Goal: Use online tool/utility: Utilize a website feature to perform a specific function

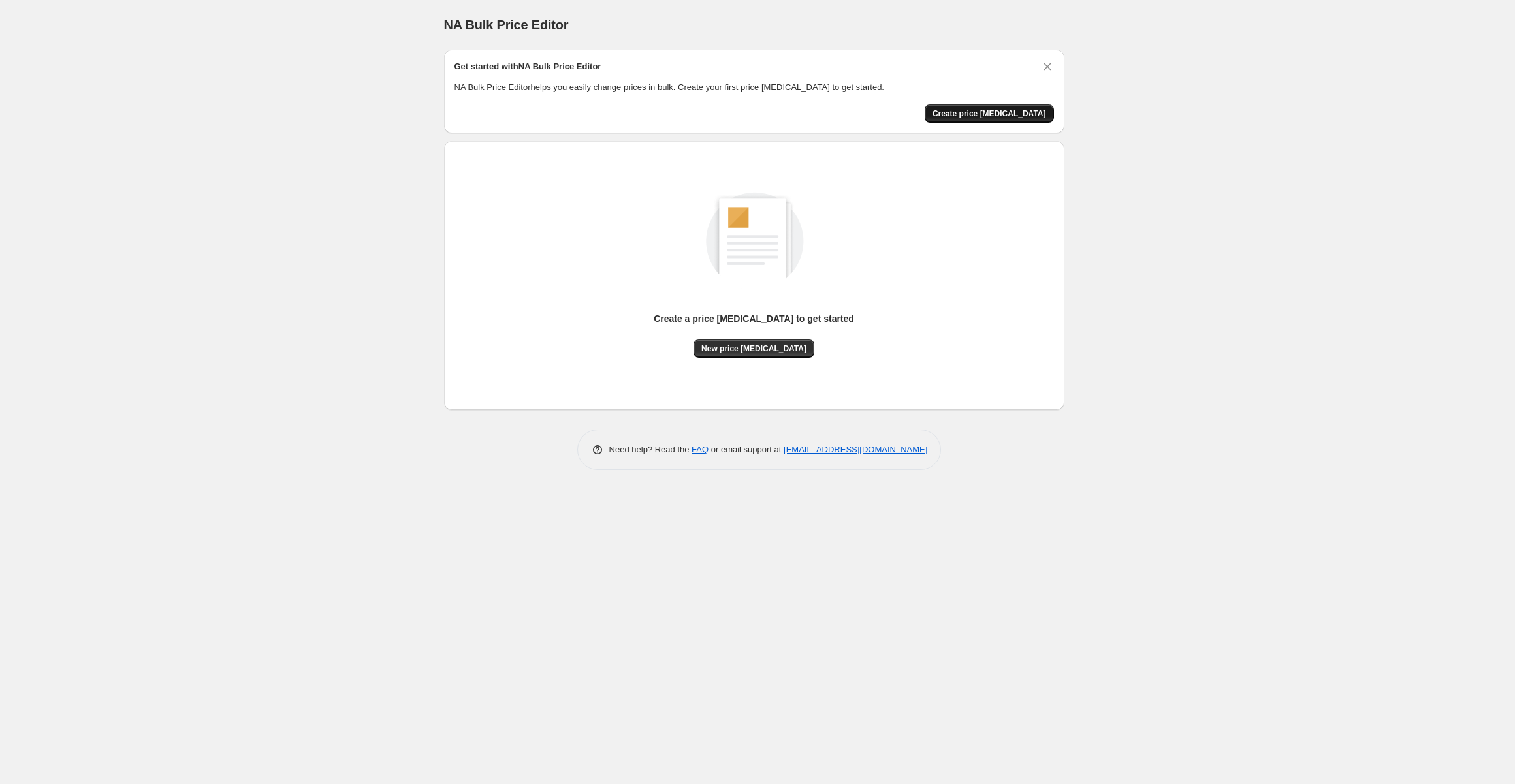
click at [1011, 112] on span "Create price change job" at bounding box center [988, 113] width 113 height 10
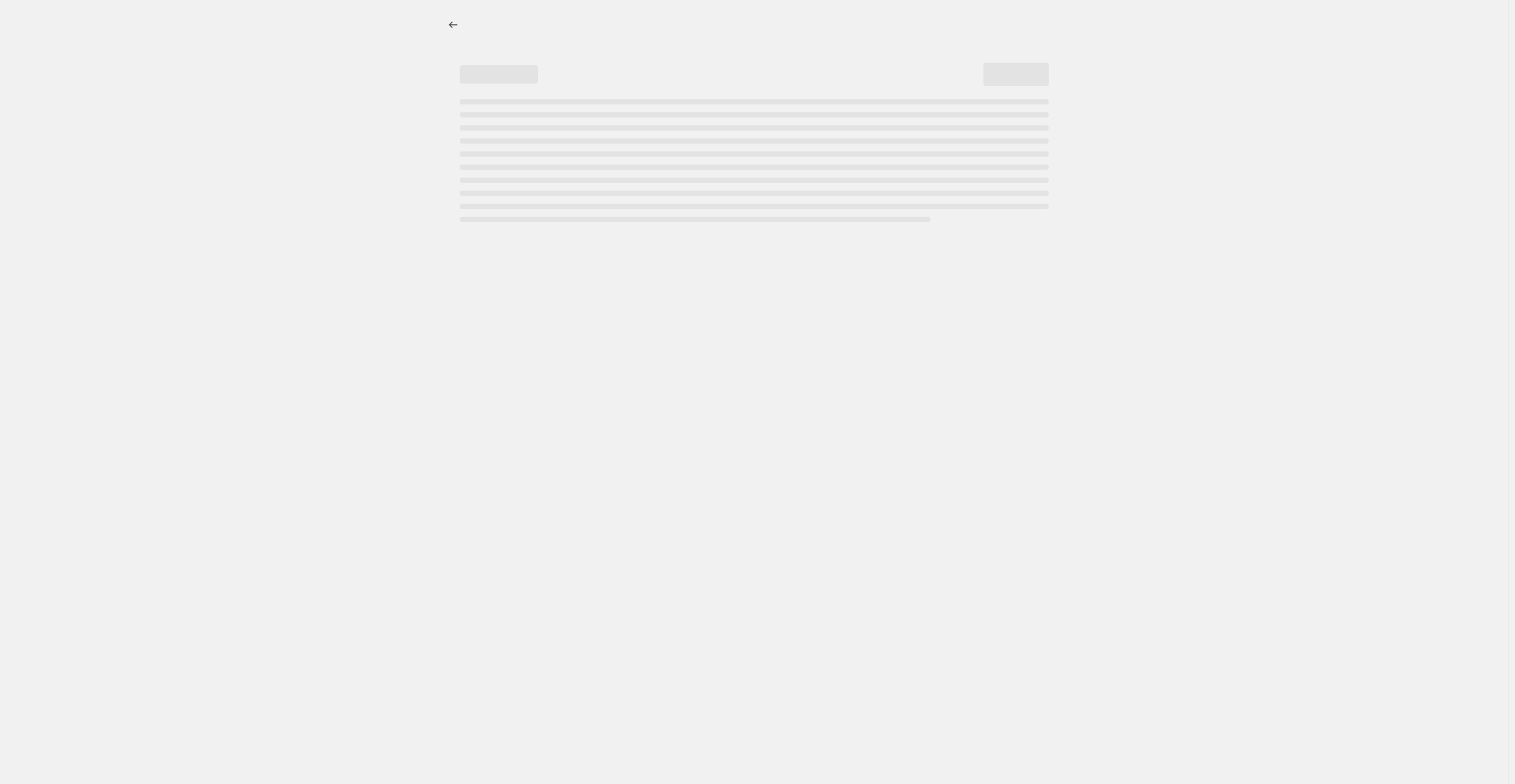
select select "percentage"
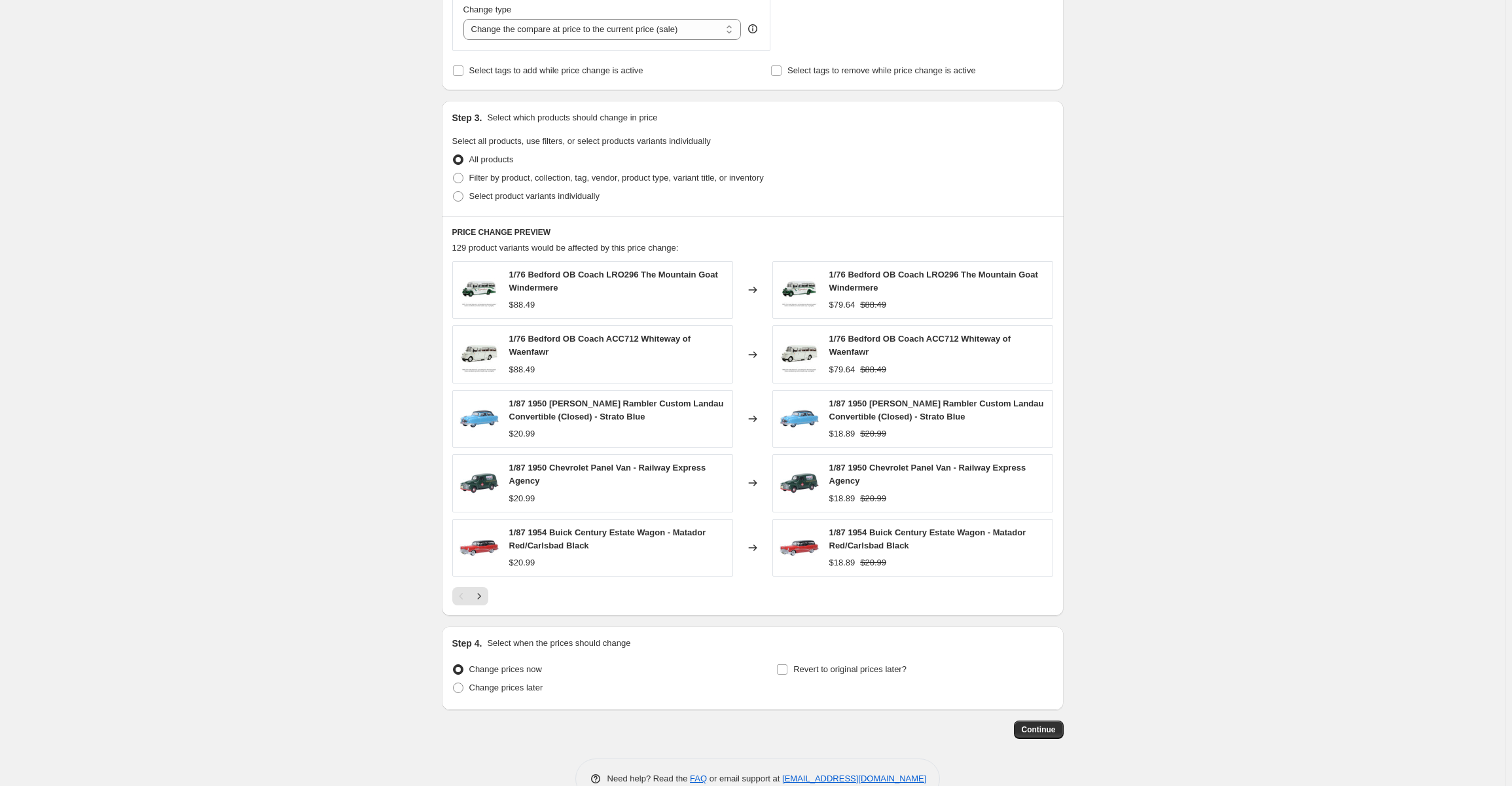
scroll to position [540, 0]
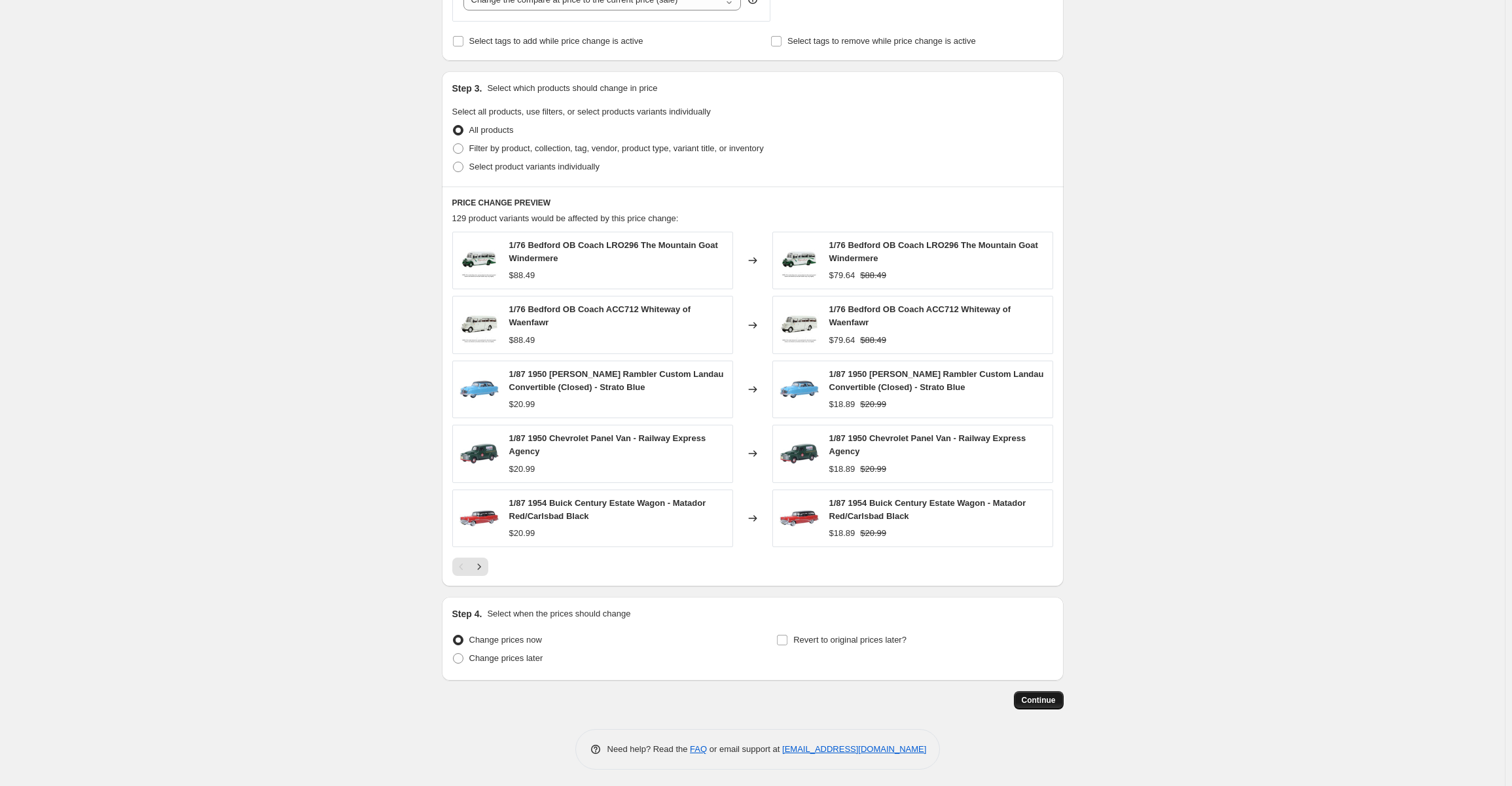
click at [1037, 695] on span "Continue" at bounding box center [1038, 700] width 34 height 10
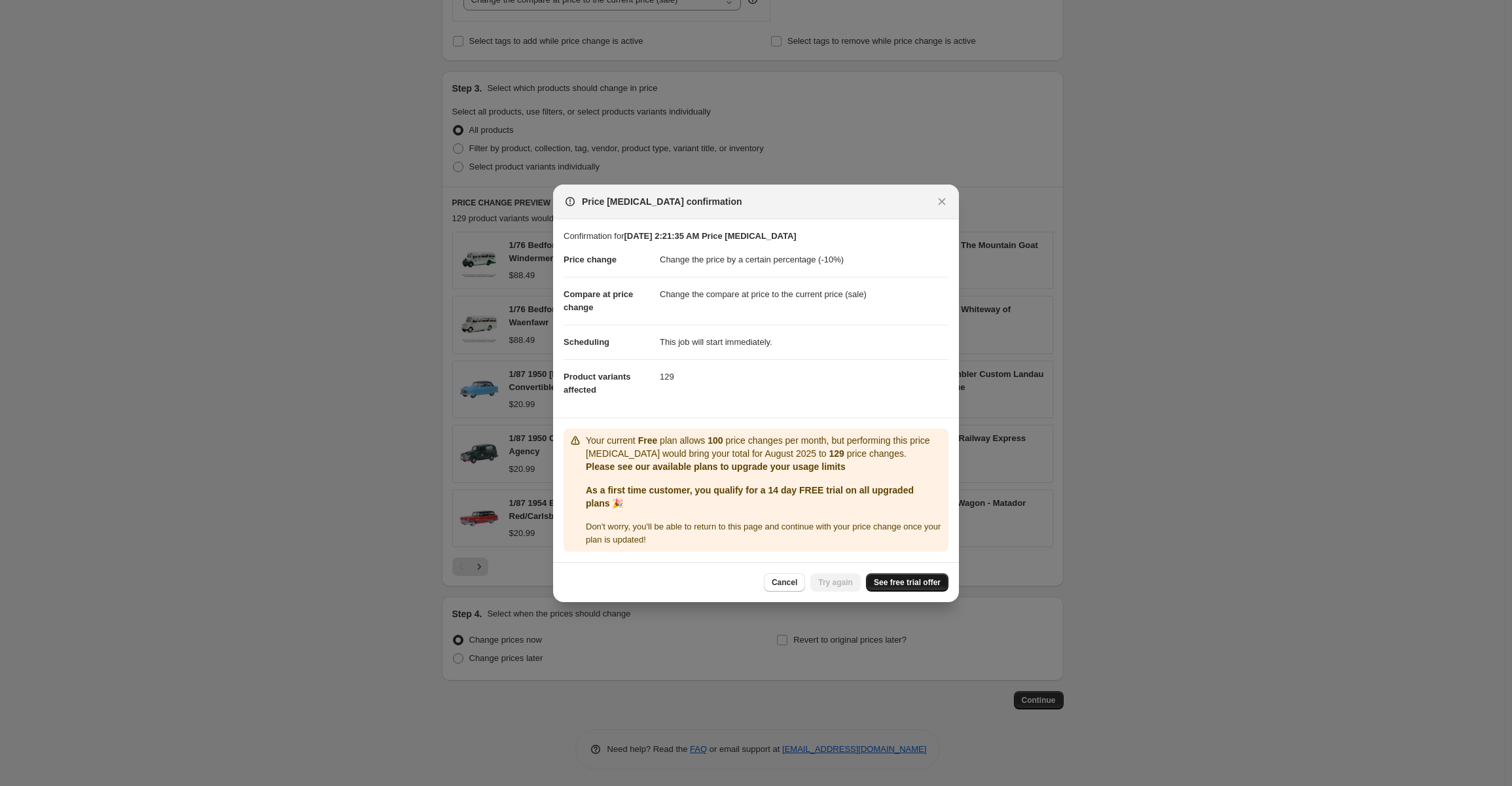
click at [902, 580] on span "See free trial offer" at bounding box center [907, 582] width 67 height 10
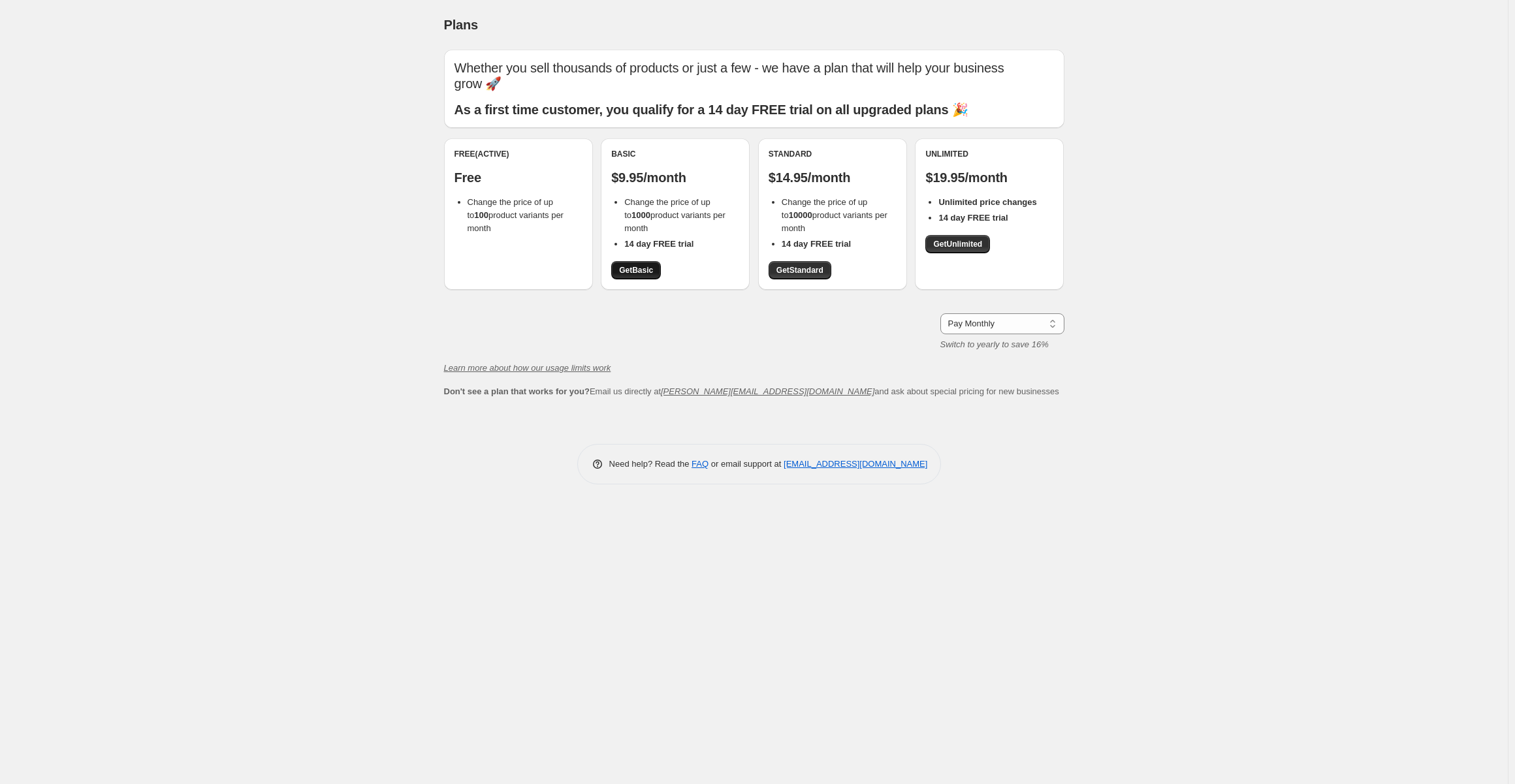
click at [641, 268] on span "Get Basic" at bounding box center [636, 270] width 34 height 10
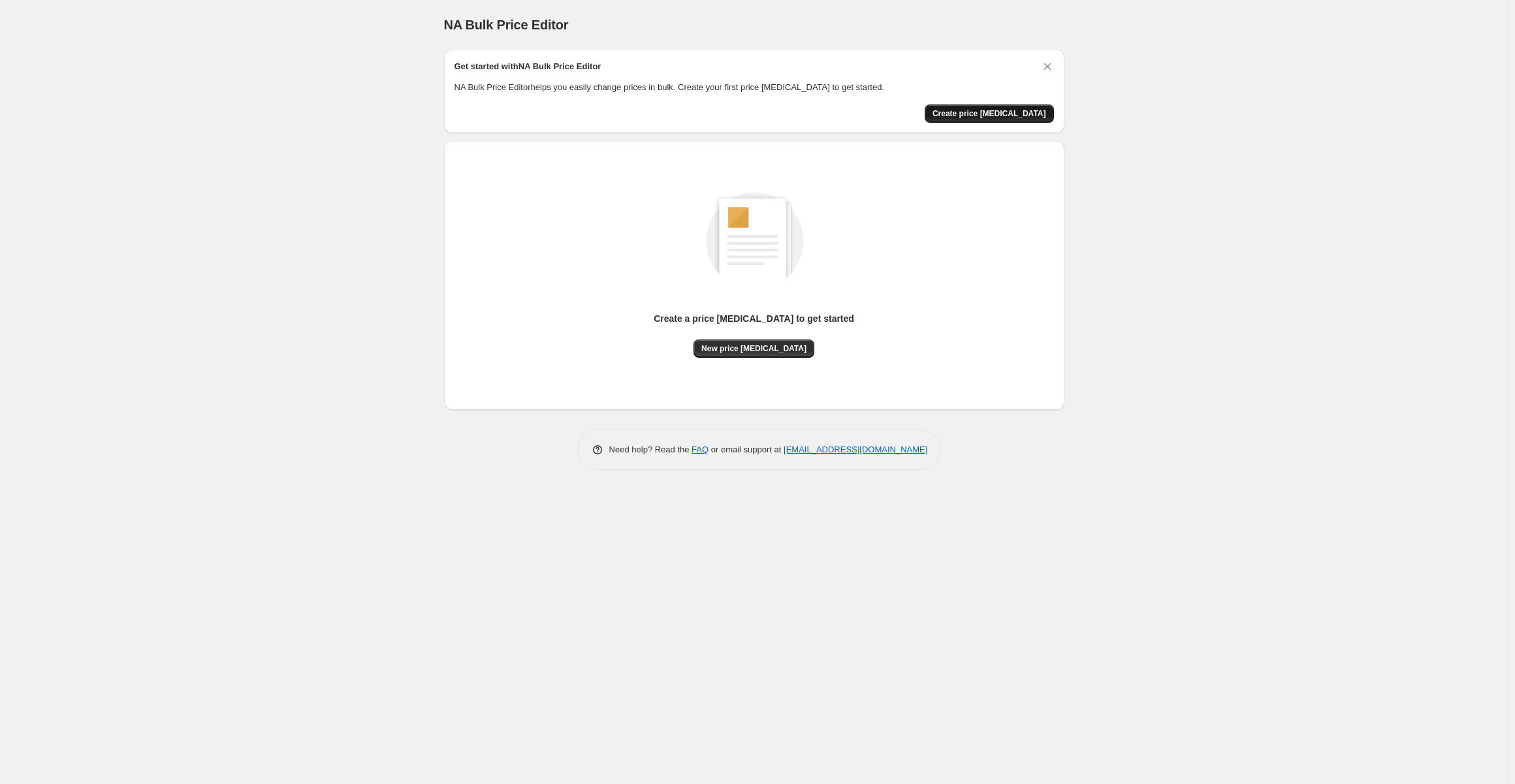
click at [993, 115] on span "Create price [MEDICAL_DATA]" at bounding box center [988, 113] width 113 height 10
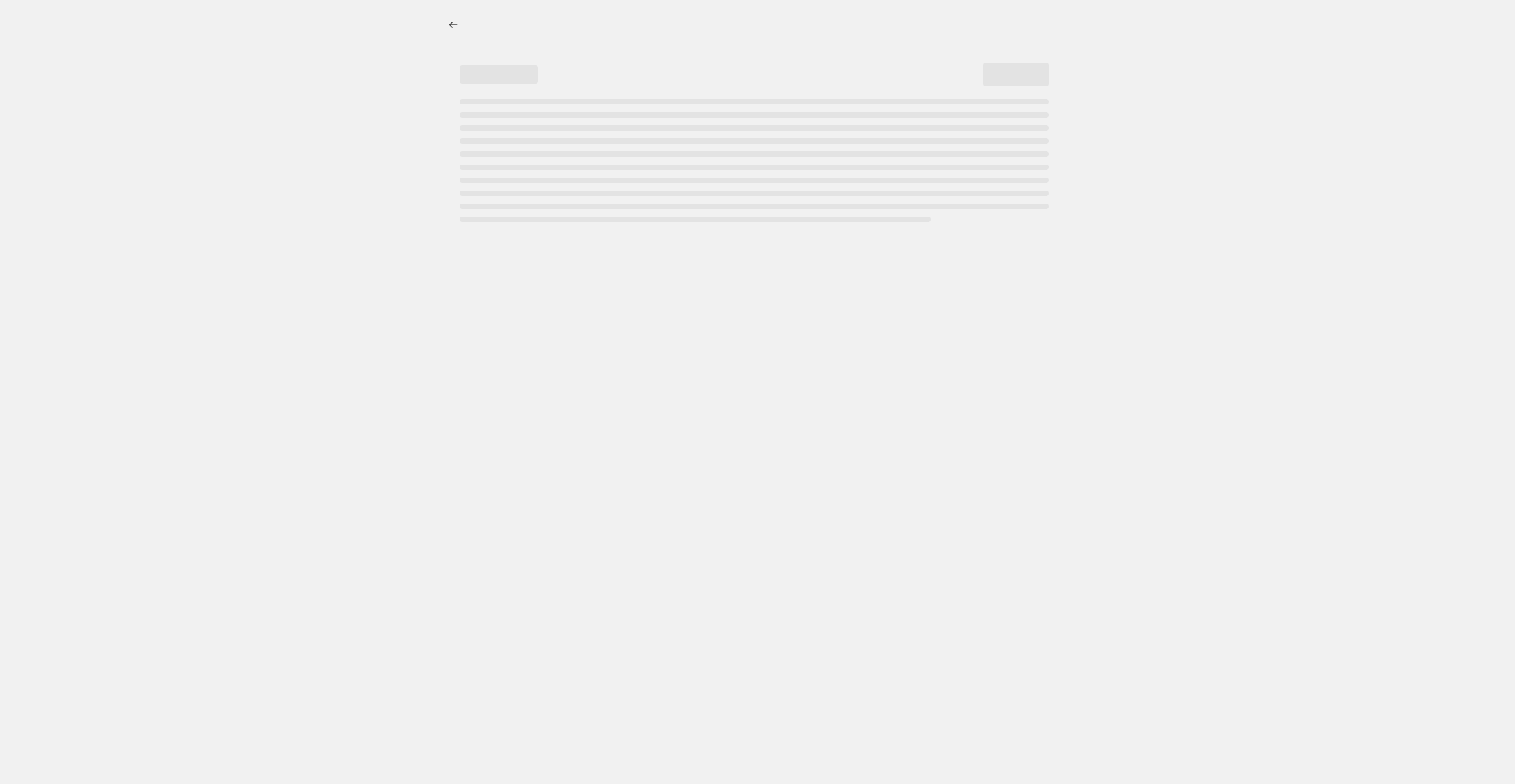
select select "percentage"
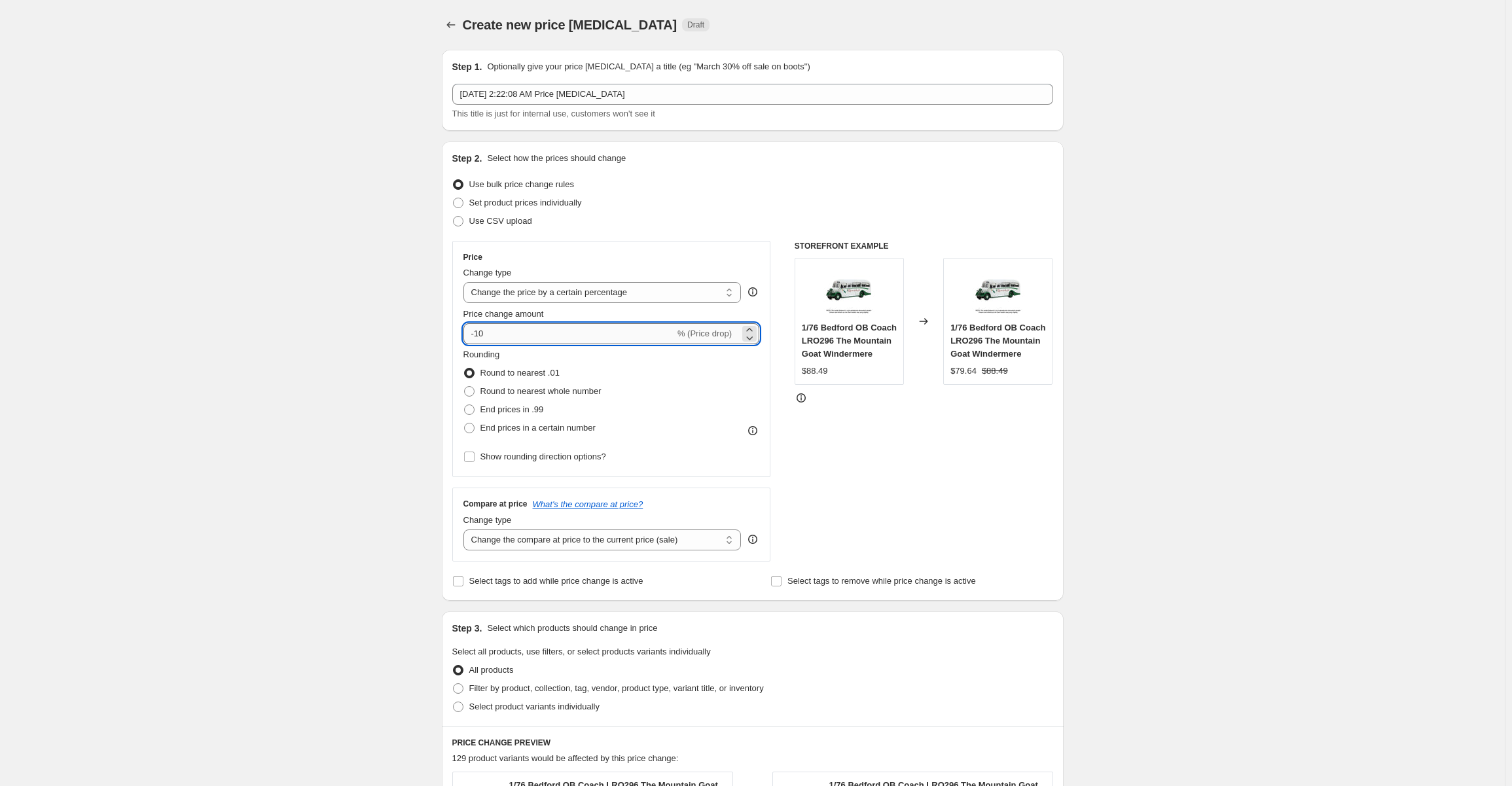
drag, startPoint x: 498, startPoint y: 336, endPoint x: 479, endPoint y: 330, distance: 19.9
click at [479, 331] on input "-10" at bounding box center [569, 333] width 211 height 21
type input "-90"
click at [1111, 350] on div "Create new price [MEDICAL_DATA]. This page is ready Create new price [MEDICAL_D…" at bounding box center [752, 665] width 1505 height 1329
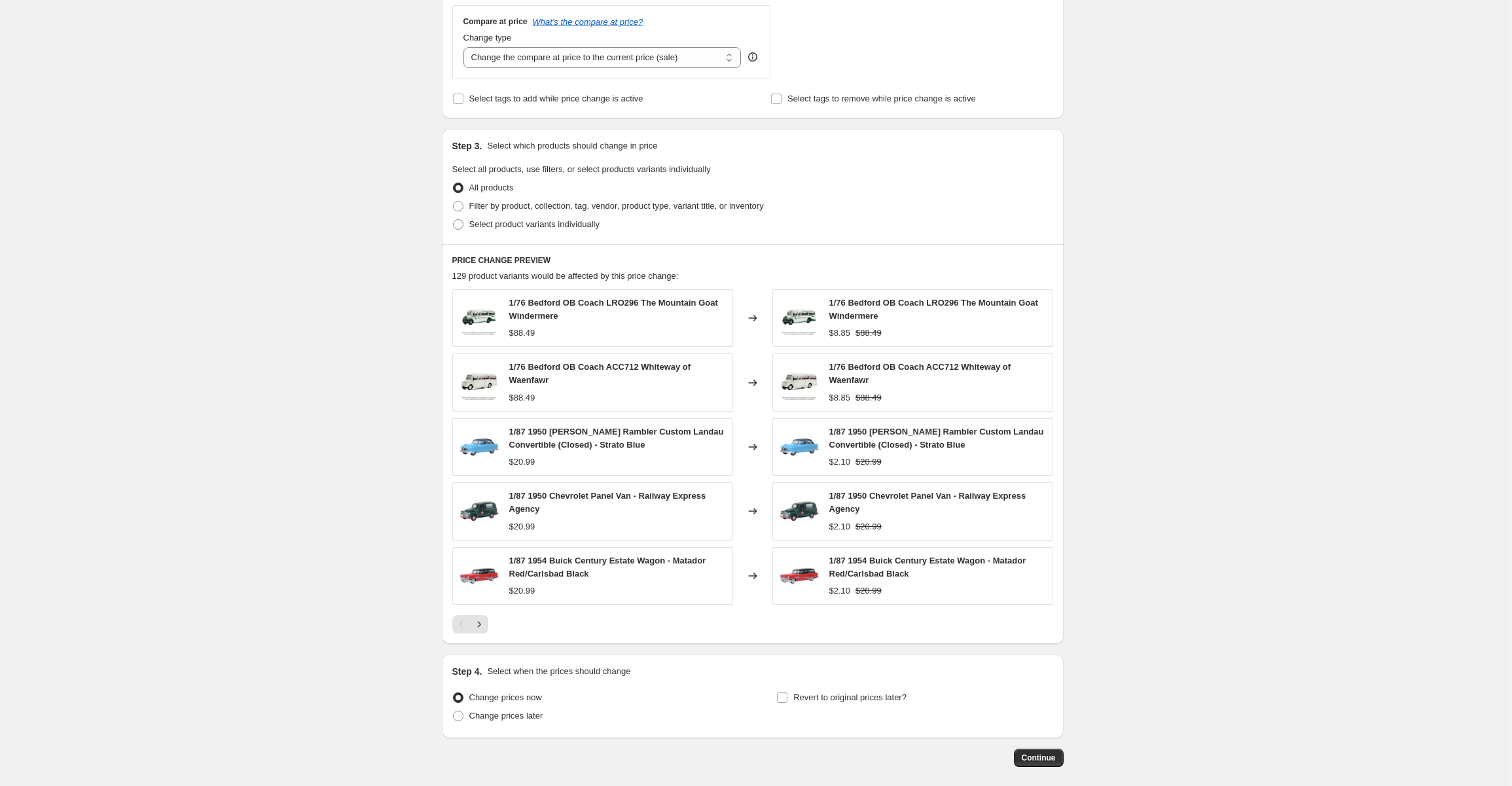
scroll to position [540, 0]
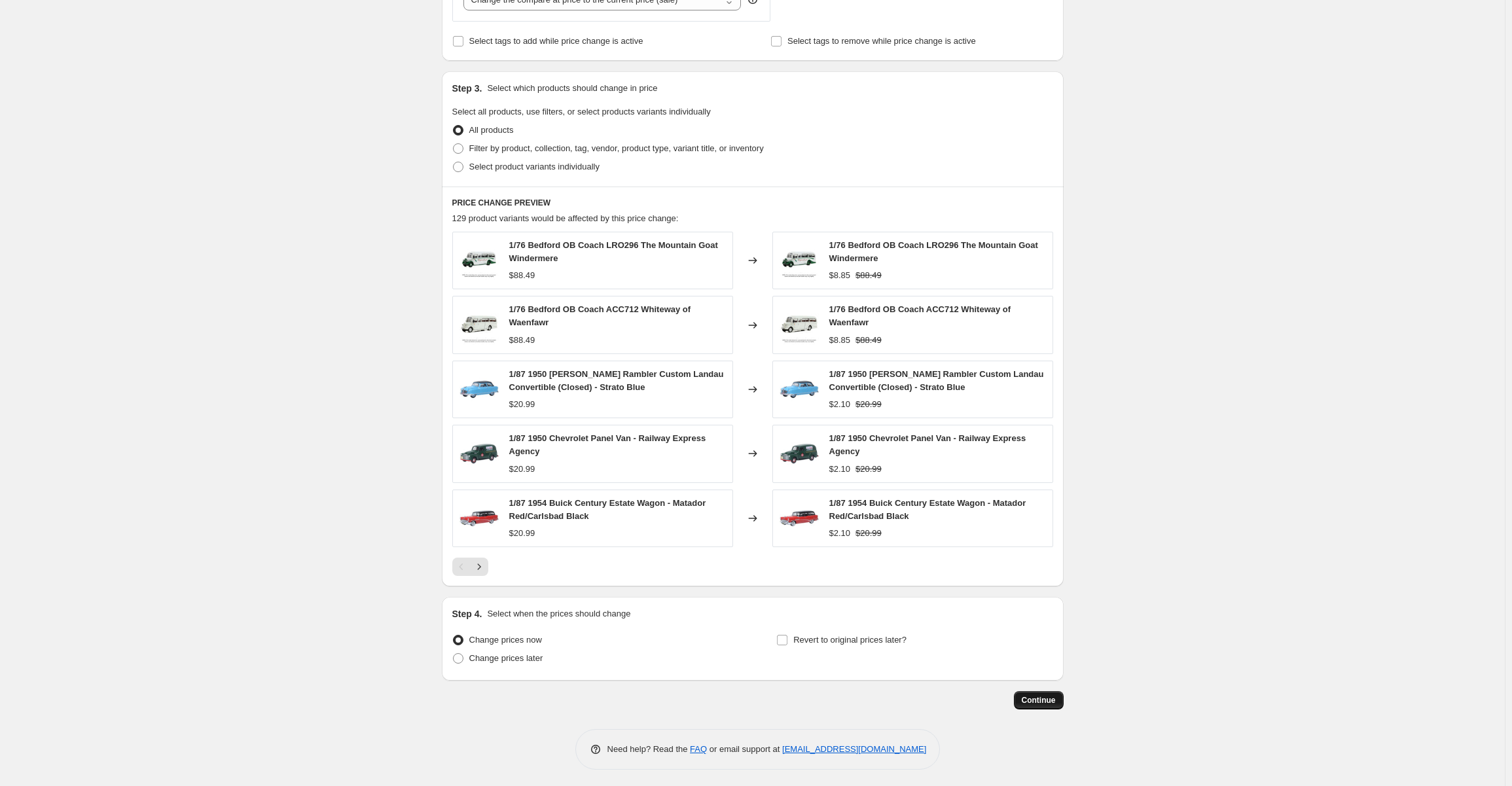
click at [1041, 695] on span "Continue" at bounding box center [1038, 700] width 34 height 10
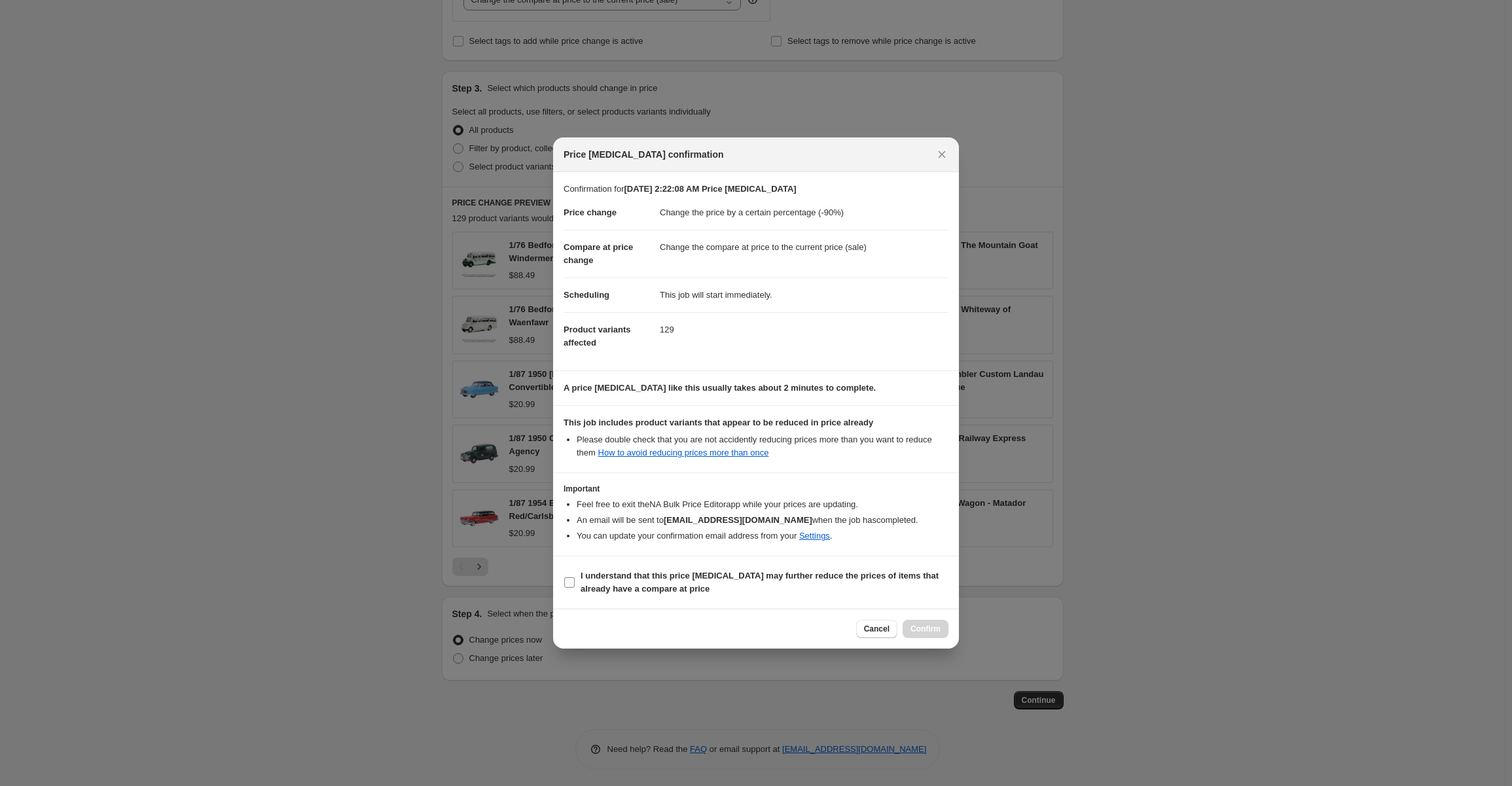
click at [573, 581] on input "I understand that this price [MEDICAL_DATA] may further reduce the prices of it…" at bounding box center [569, 582] width 10 height 10
checkbox input "true"
click at [917, 623] on button "Confirm" at bounding box center [925, 628] width 46 height 18
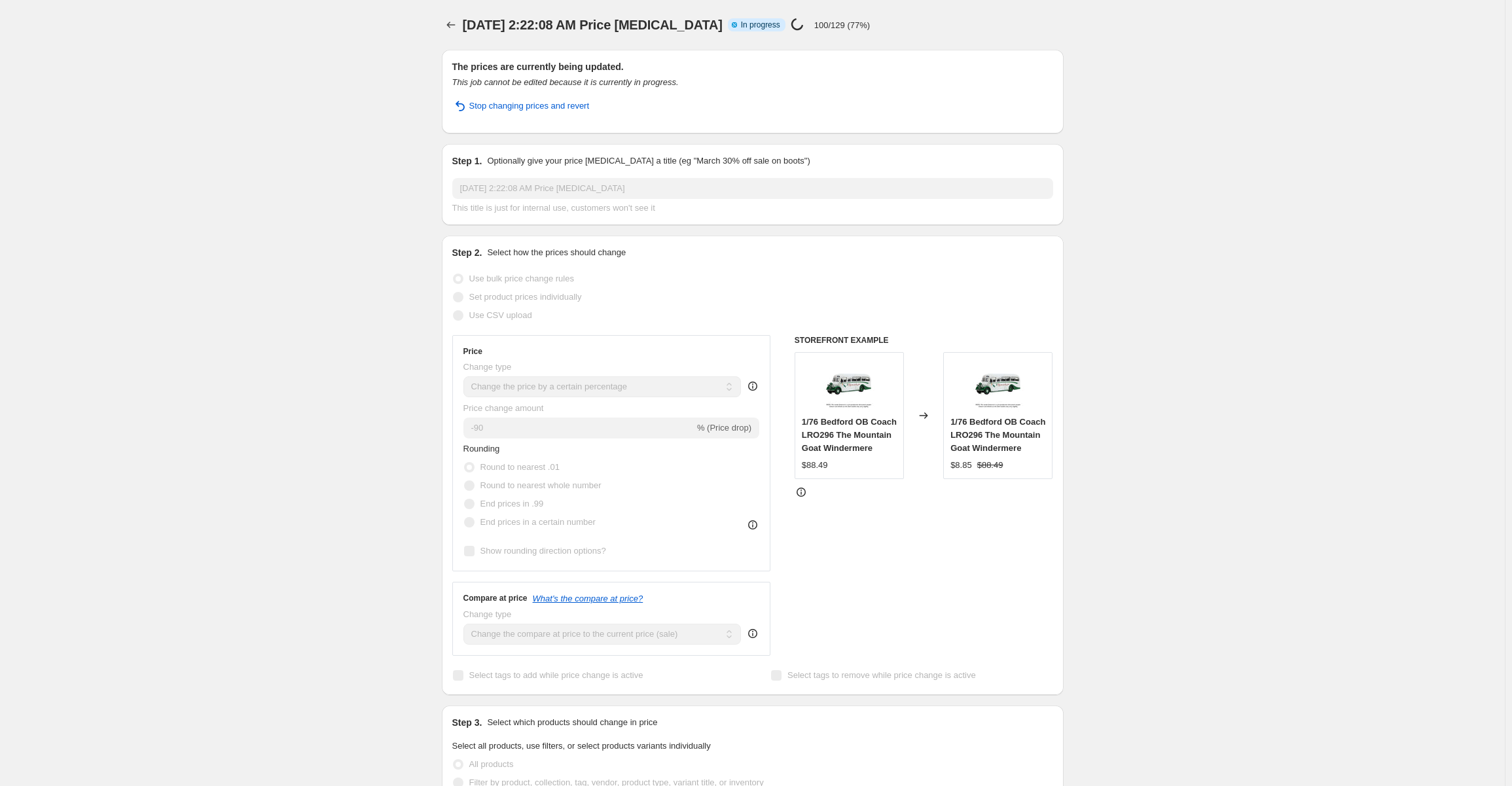
select select "percentage"
